Goal: Task Accomplishment & Management: Manage account settings

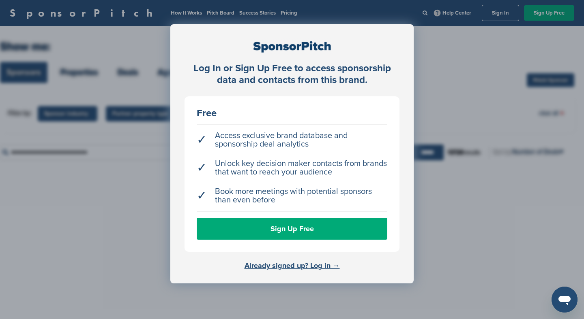
click at [443, 106] on div "Log In or Sign Up Free to access sponsorship data and contacts from this brand.…" at bounding box center [292, 180] width 584 height 360
click at [270, 265] on link "Already signed up? Log in →" at bounding box center [291, 265] width 95 height 9
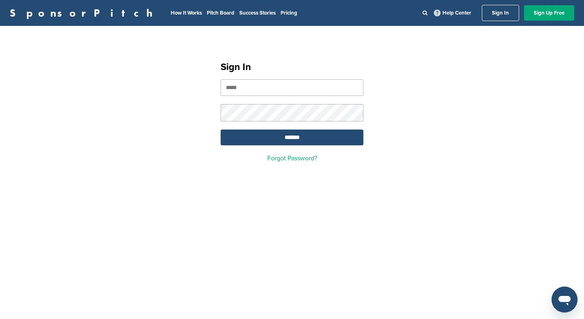
click at [287, 87] on input "email" at bounding box center [292, 87] width 143 height 17
type input "**********"
click at [221, 130] on input "*******" at bounding box center [292, 138] width 143 height 16
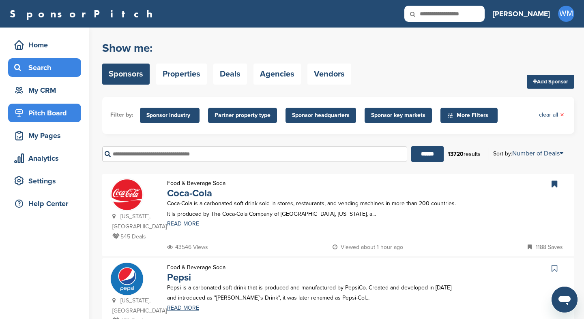
click at [60, 114] on div "Pitch Board" at bounding box center [46, 113] width 69 height 15
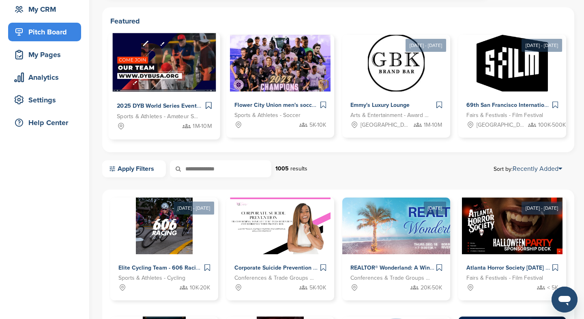
scroll to position [82, 0]
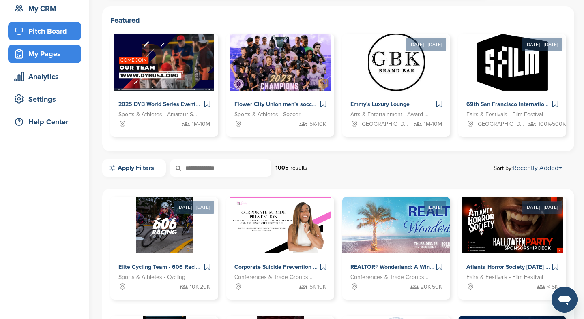
click at [33, 60] on div "My Pages" at bounding box center [46, 54] width 69 height 15
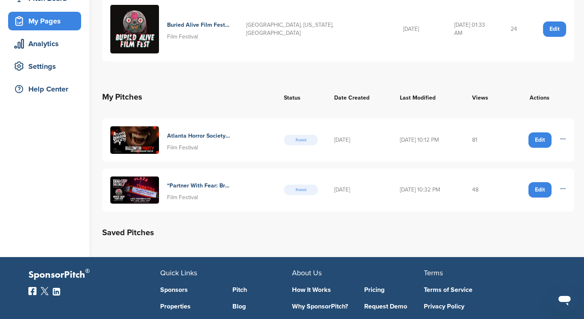
scroll to position [134, 0]
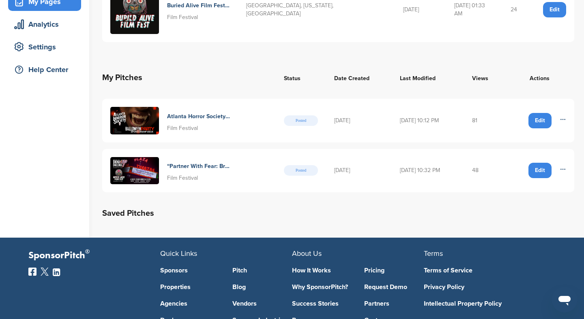
click at [185, 162] on h4 "“Partner With Fear: Brand Opportunities At The Buried Alive Film Festival”" at bounding box center [198, 166] width 63 height 9
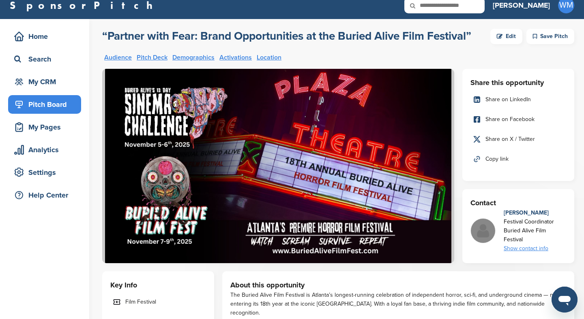
scroll to position [10, 0]
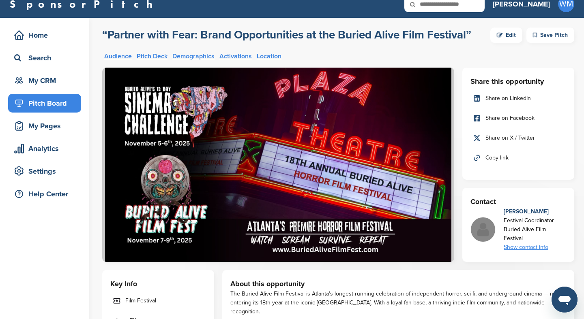
click at [506, 33] on div "Edit" at bounding box center [506, 35] width 32 height 15
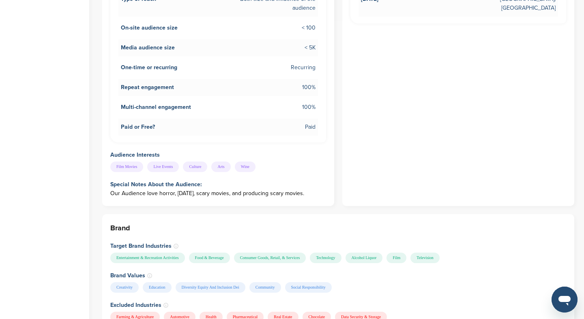
scroll to position [440, 0]
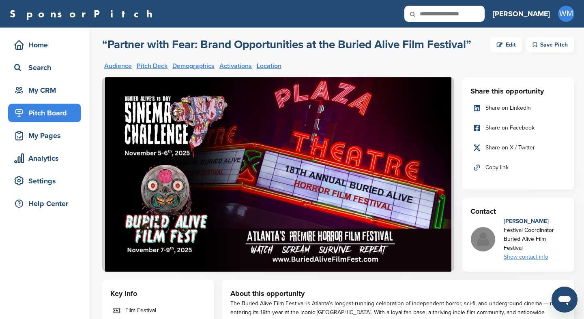
click at [497, 166] on span "Copy link" at bounding box center [496, 167] width 23 height 9
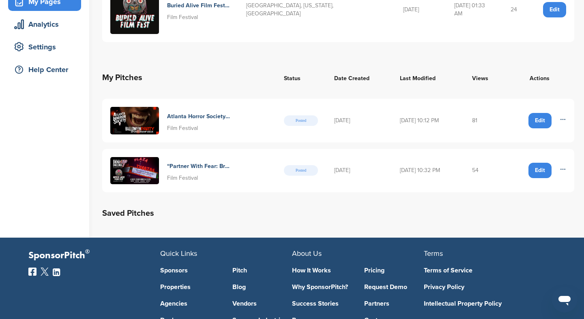
click at [210, 112] on h4 "Atlanta Horror Society Halloween Party" at bounding box center [198, 116] width 63 height 9
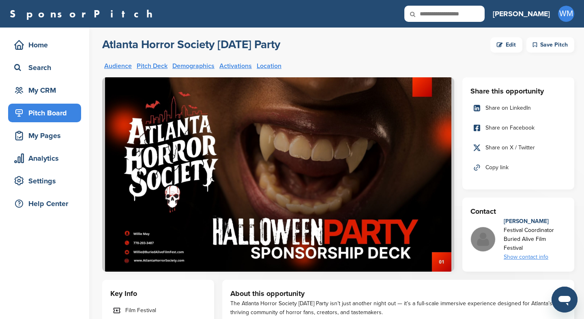
click at [491, 168] on span "Copy link" at bounding box center [496, 167] width 23 height 9
click at [494, 169] on span "Copy link" at bounding box center [496, 167] width 23 height 9
